Goal: Communication & Community: Participate in discussion

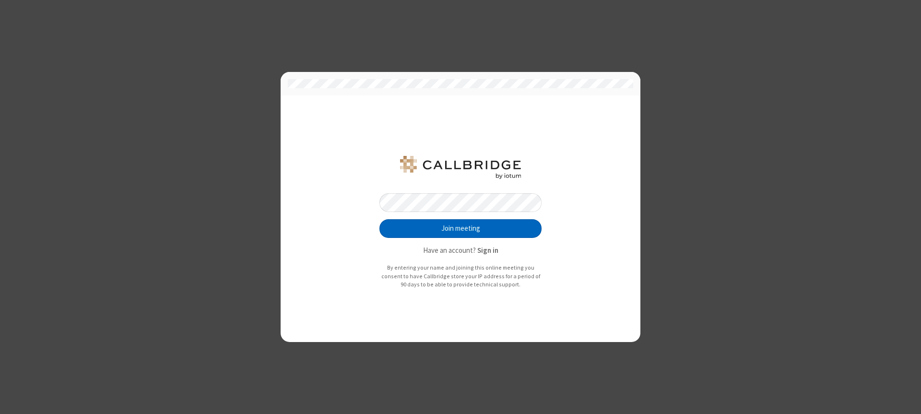
click at [461, 228] on button "Join meeting" at bounding box center [460, 228] width 162 height 19
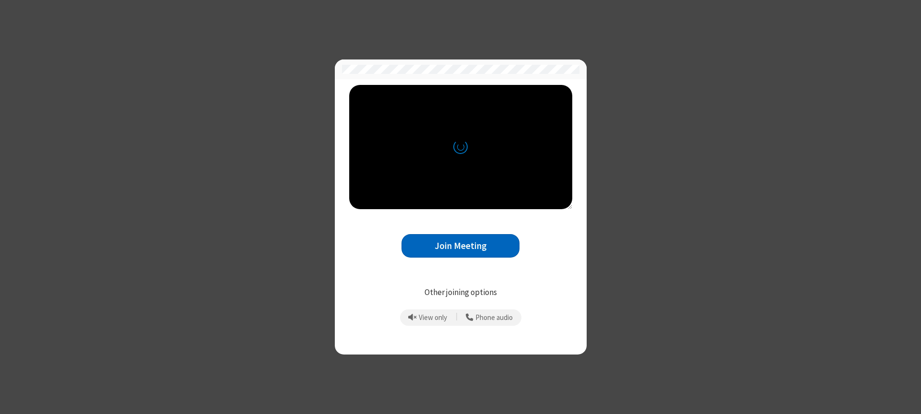
click at [461, 246] on button "Join Meeting" at bounding box center [461, 246] width 118 height 24
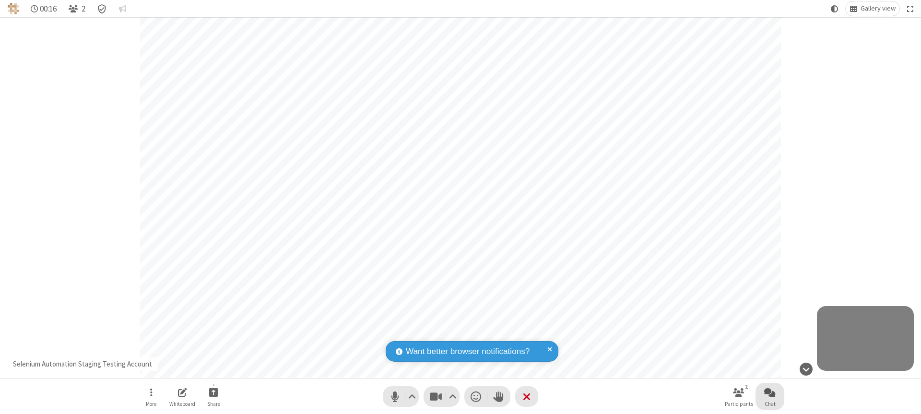
click at [770, 392] on span "Open chat" at bounding box center [770, 392] width 12 height 12
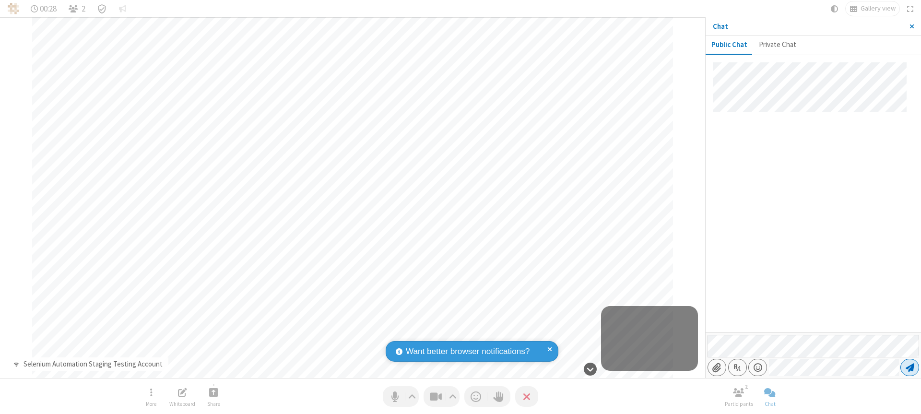
click at [910, 367] on span "Send message" at bounding box center [910, 368] width 9 height 10
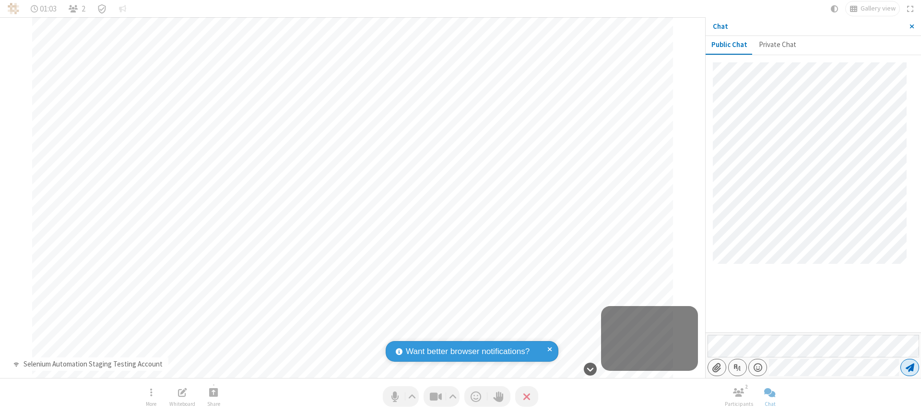
click at [910, 367] on span "Send message" at bounding box center [910, 368] width 9 height 10
click at [912, 26] on span "Close sidebar" at bounding box center [912, 27] width 5 height 8
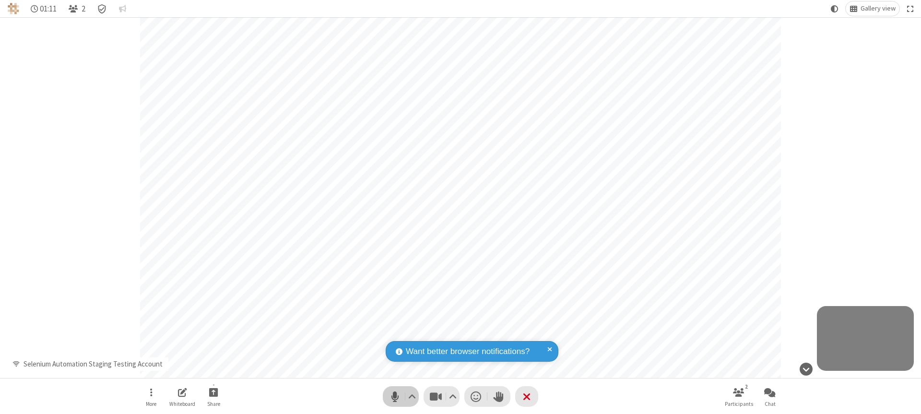
click at [401, 396] on span "Mute (⌘+Shift+A)" at bounding box center [395, 397] width 14 height 14
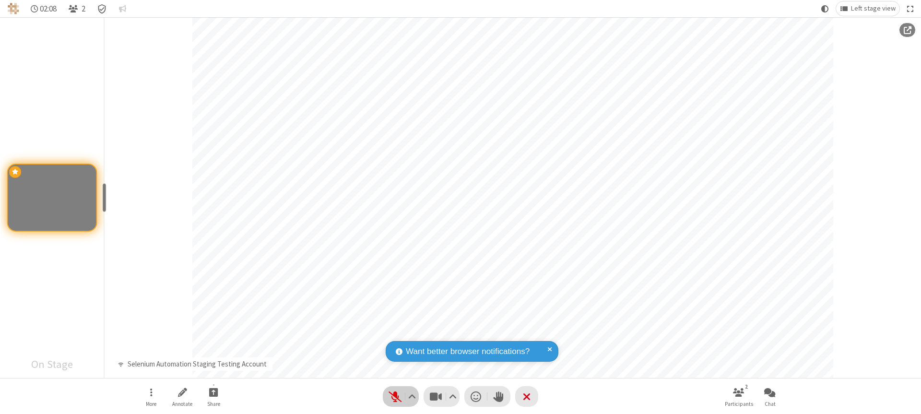
click at [401, 396] on span "Unmute (⌘+Shift+A)" at bounding box center [395, 397] width 14 height 14
click at [401, 396] on span "Mute (⌘+Shift+A)" at bounding box center [395, 397] width 14 height 14
click at [401, 396] on span "Unmute (⌘+Shift+A)" at bounding box center [395, 397] width 14 height 14
click at [401, 396] on span "Mute (⌘+Shift+A)" at bounding box center [395, 397] width 14 height 14
click at [213, 392] on span "Start sharing" at bounding box center [213, 392] width 9 height 12
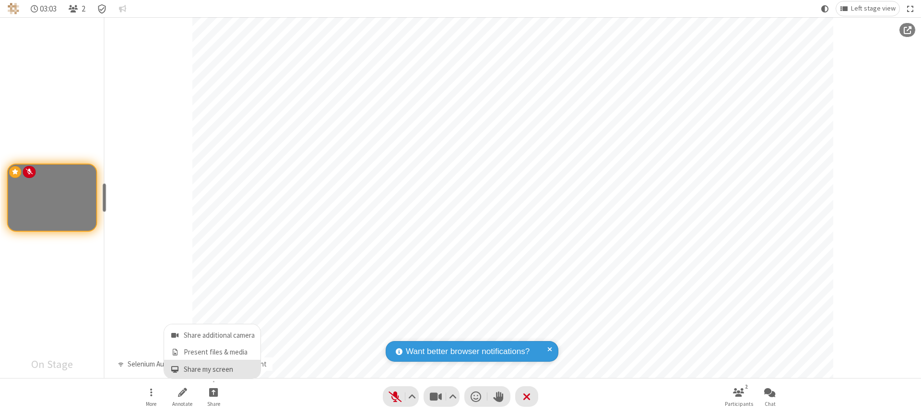
click at [175, 369] on span "Share my screen" at bounding box center [174, 370] width 11 height 8
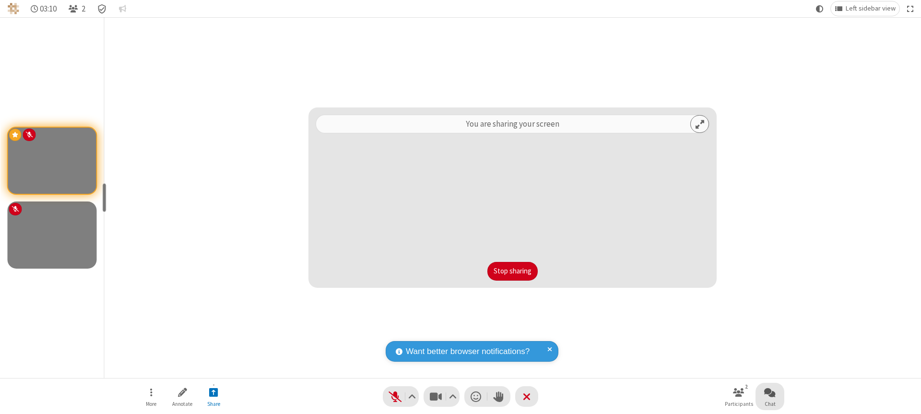
click at [770, 392] on span "Open chat" at bounding box center [770, 392] width 12 height 12
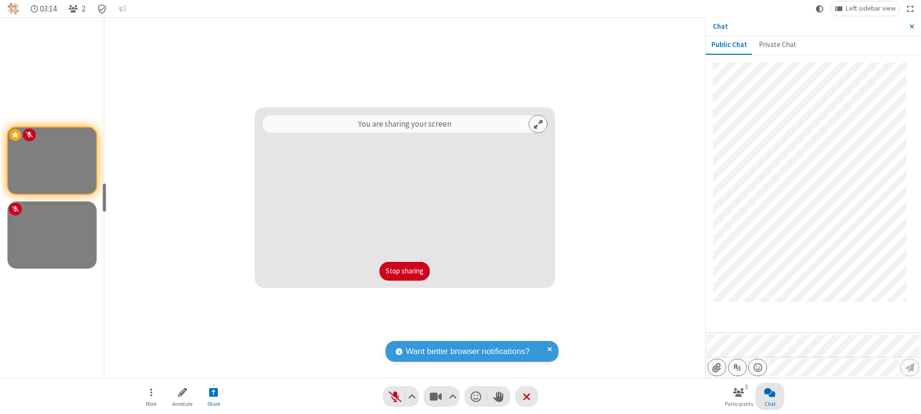
scroll to position [15, 0]
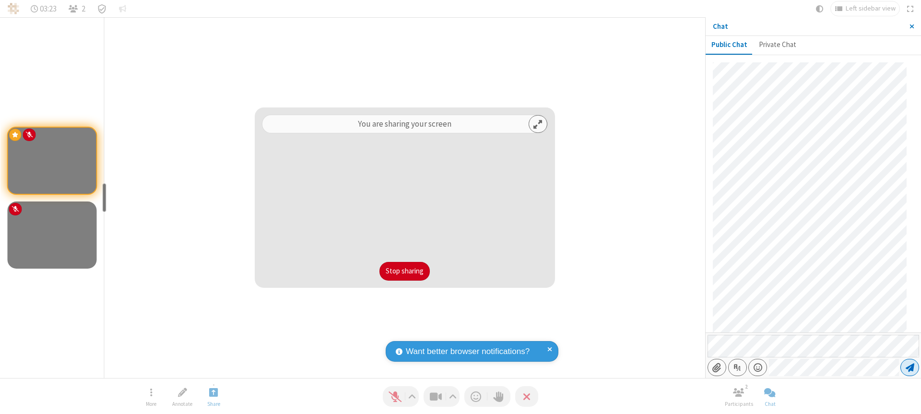
click at [910, 367] on span "Send message" at bounding box center [910, 368] width 9 height 10
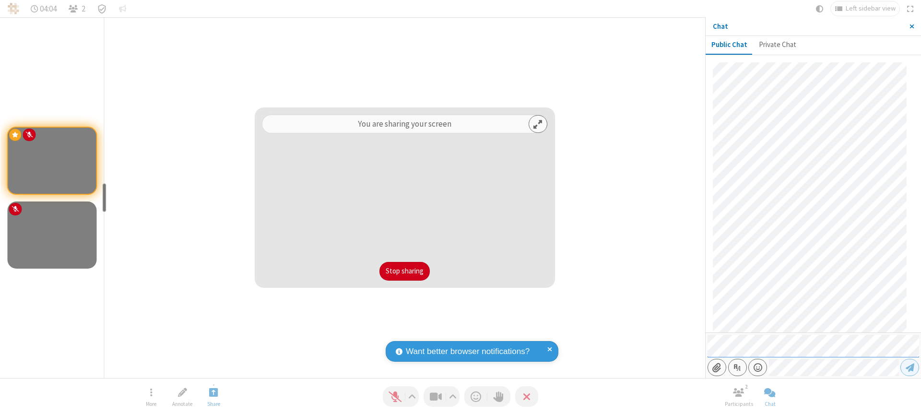
scroll to position [205, 0]
click at [912, 26] on span "Close sidebar" at bounding box center [912, 27] width 5 height 8
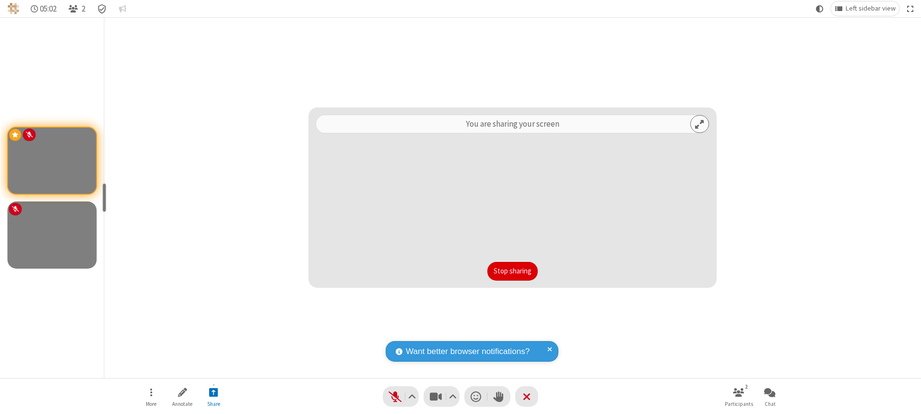
click at [512, 271] on button "Stop sharing" at bounding box center [512, 271] width 50 height 19
